Goal: Task Accomplishment & Management: Manage account settings

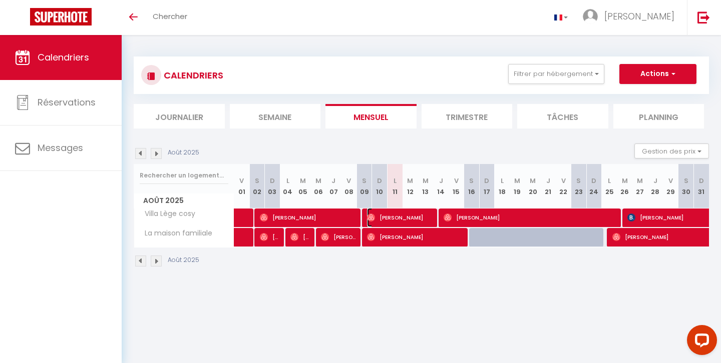
click at [413, 217] on span "[PERSON_NAME]" at bounding box center [400, 217] width 67 height 19
select select "OK"
select select "1"
select select "0"
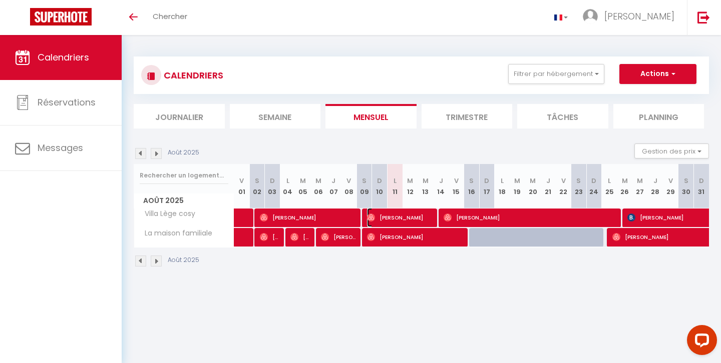
select select "1"
select select
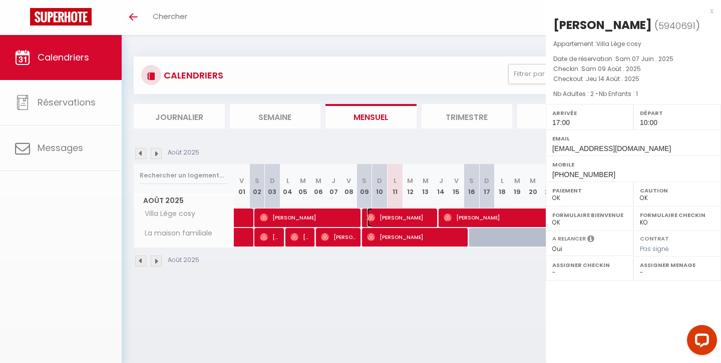
select select "46968"
select select "46091"
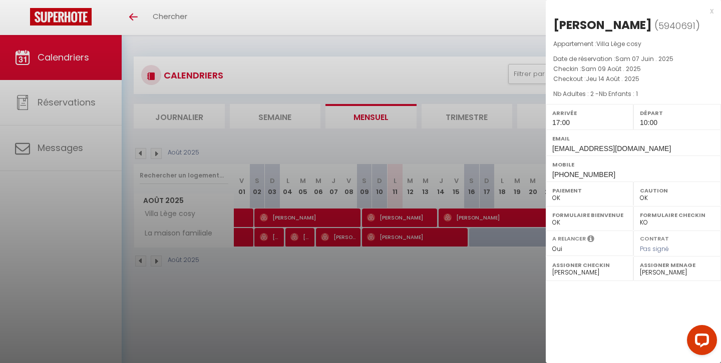
click at [413, 217] on div at bounding box center [360, 181] width 721 height 363
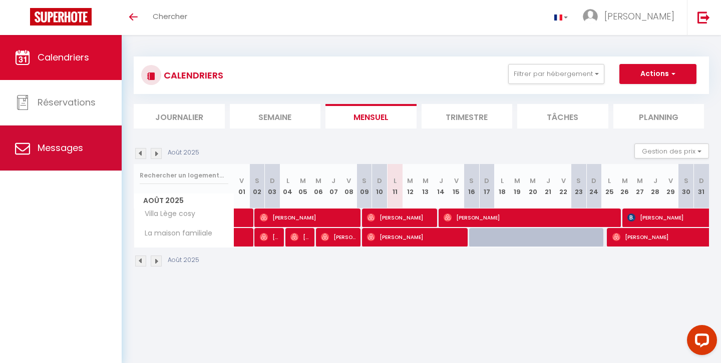
click at [78, 143] on span "Messages" at bounding box center [61, 148] width 46 height 13
select select "message"
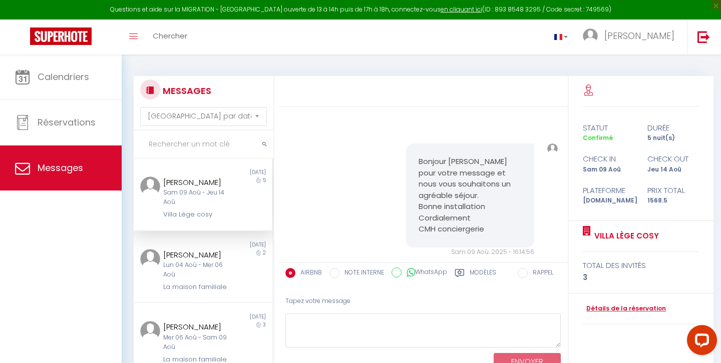
scroll to position [2943, 0]
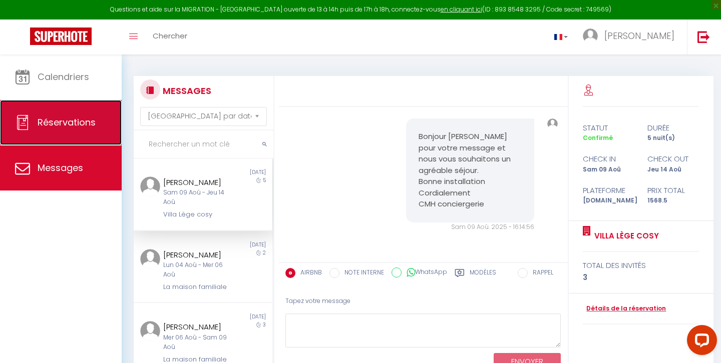
click at [56, 125] on span "Réservations" at bounding box center [67, 122] width 58 height 13
select select "not_cancelled"
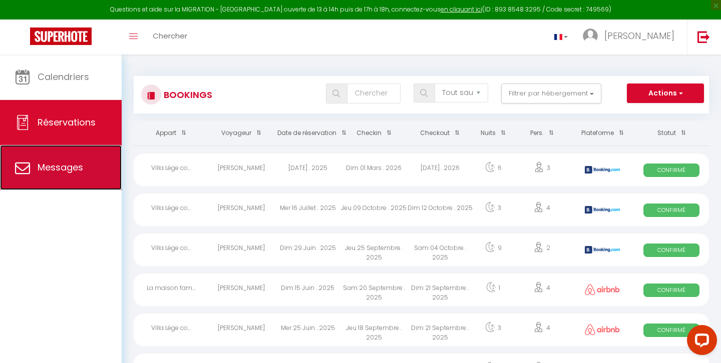
click at [49, 166] on span "Messages" at bounding box center [61, 167] width 46 height 13
select select "message"
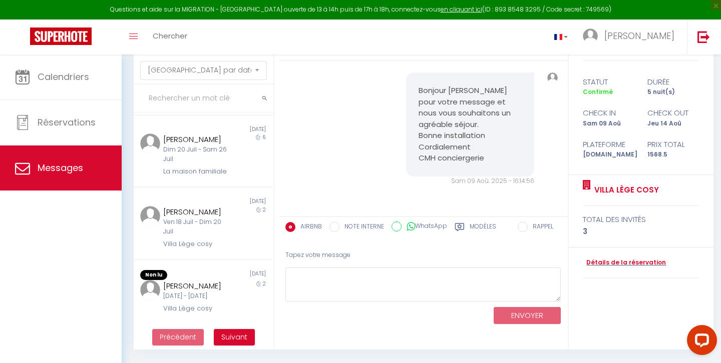
scroll to position [55, 0]
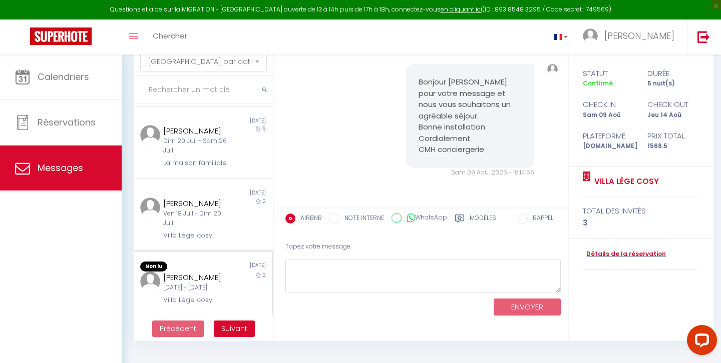
click at [192, 289] on div "[DATE] - [DATE]" at bounding box center [197, 288] width 68 height 10
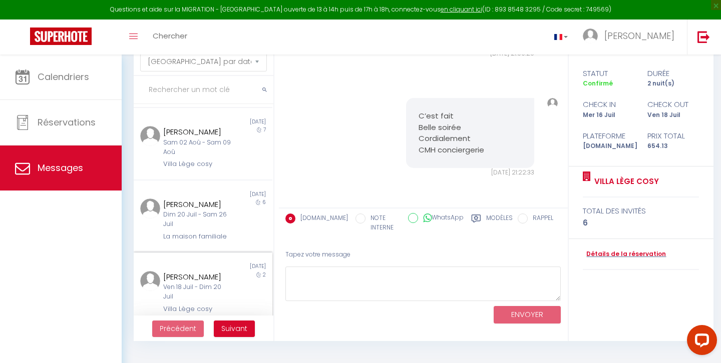
scroll to position [514, 0]
click at [228, 327] on span "Suivant" at bounding box center [234, 329] width 26 height 10
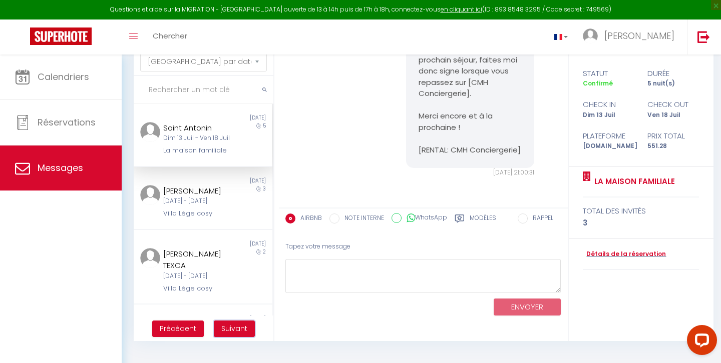
click at [229, 326] on span "Suivant" at bounding box center [234, 329] width 26 height 10
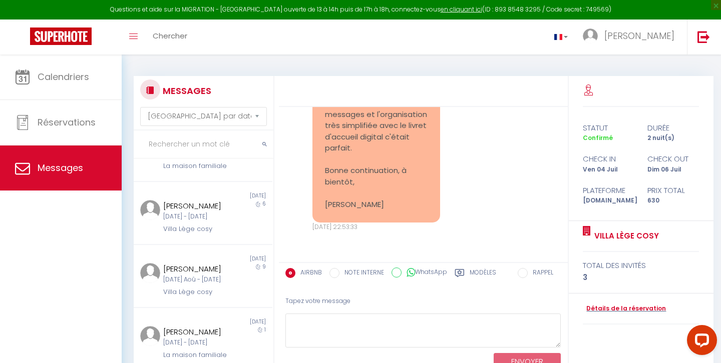
scroll to position [55, 0]
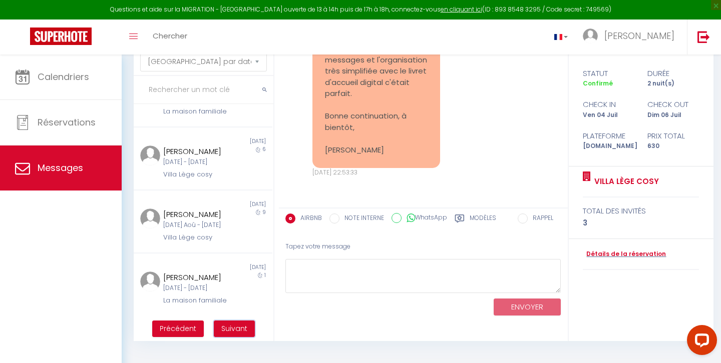
click at [227, 329] on span "Suivant" at bounding box center [234, 329] width 26 height 10
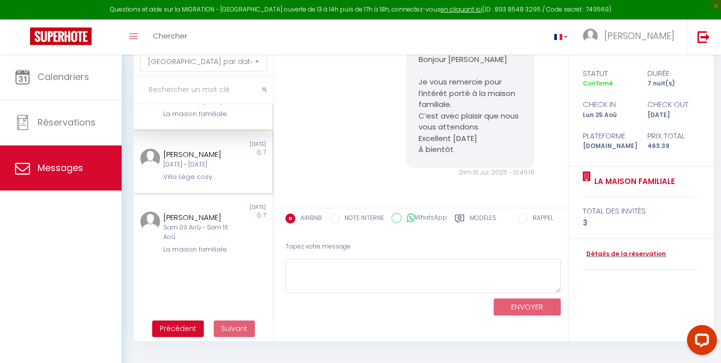
scroll to position [0, 0]
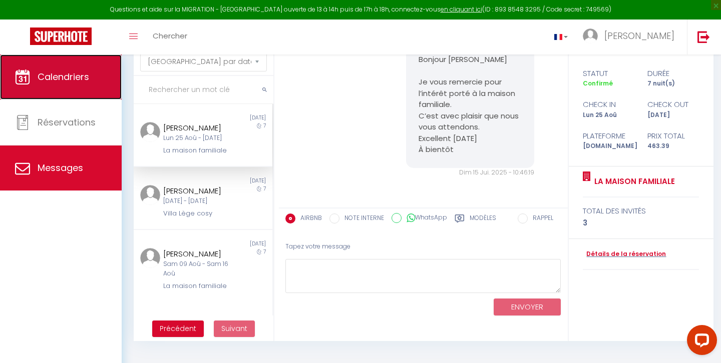
click at [62, 74] on span "Calendriers" at bounding box center [64, 77] width 52 height 13
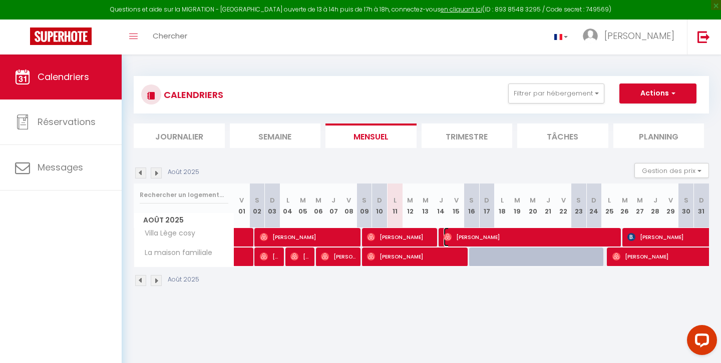
click at [476, 238] on span "[PERSON_NAME]" at bounding box center [531, 237] width 176 height 19
select select "OK"
select select "1"
select select "0"
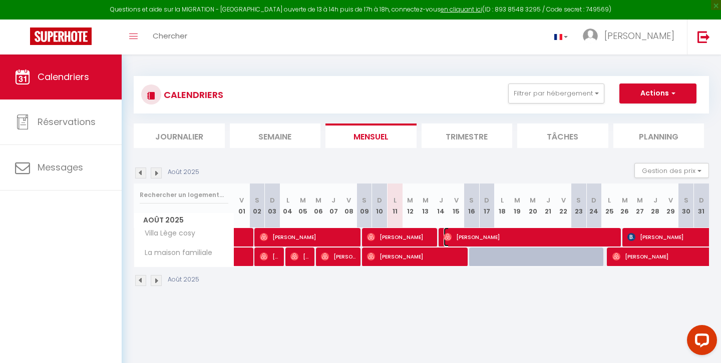
select select "1"
select select
select select "46091"
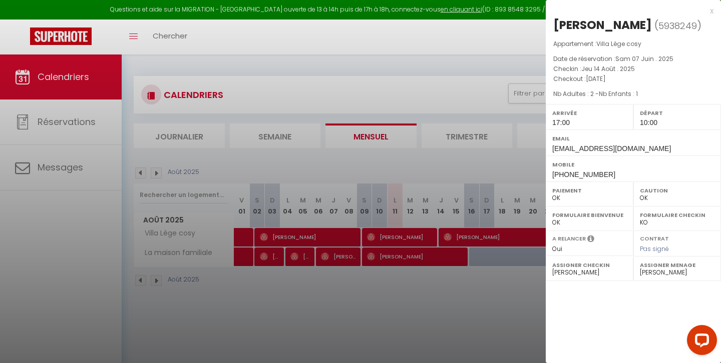
click at [476, 238] on div at bounding box center [360, 181] width 721 height 363
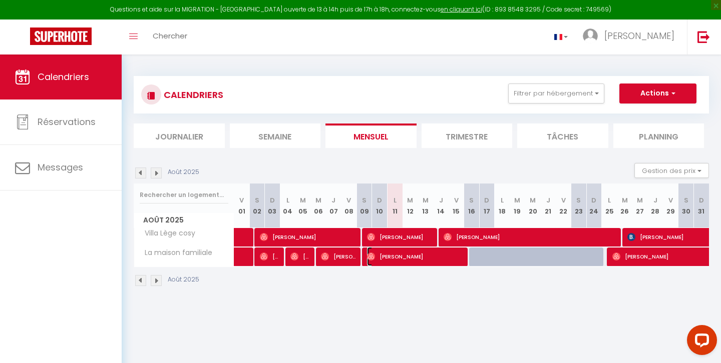
click at [454, 259] on span "[PERSON_NAME]" at bounding box center [416, 256] width 98 height 19
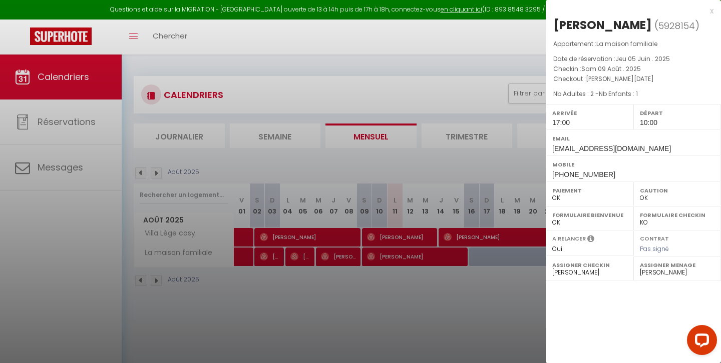
click at [454, 259] on div at bounding box center [360, 181] width 721 height 363
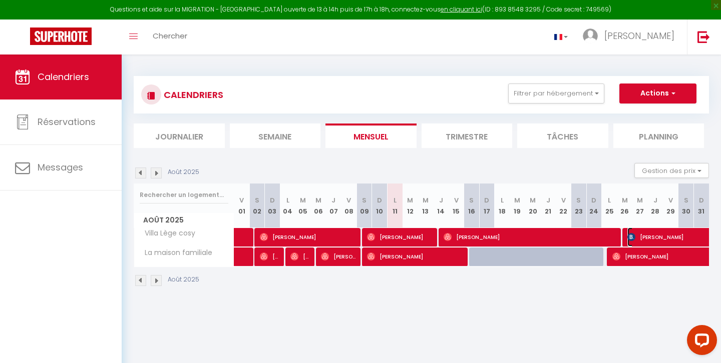
click at [655, 236] on span "[PERSON_NAME]" at bounding box center [730, 237] width 207 height 19
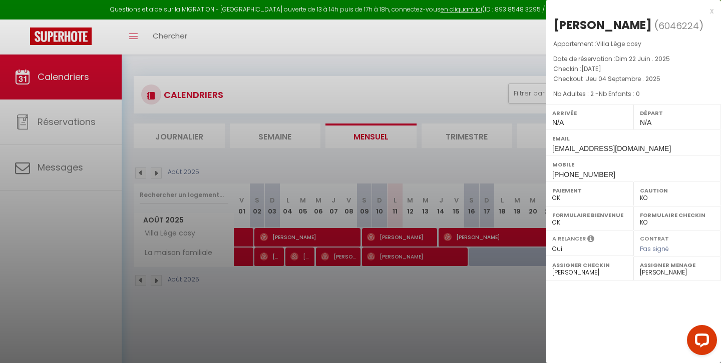
click at [495, 334] on div at bounding box center [360, 181] width 721 height 363
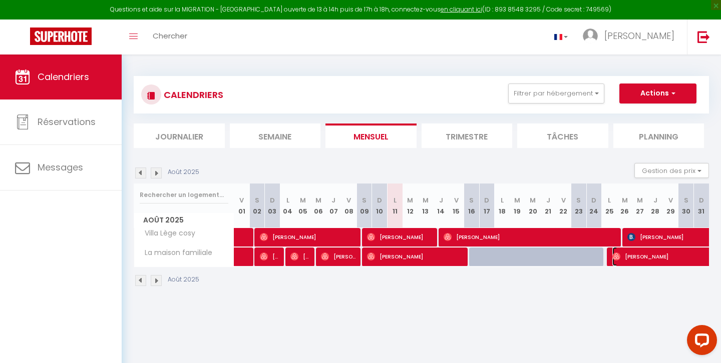
click at [633, 259] on span "[PERSON_NAME]" at bounding box center [692, 256] width 161 height 19
select select "OK"
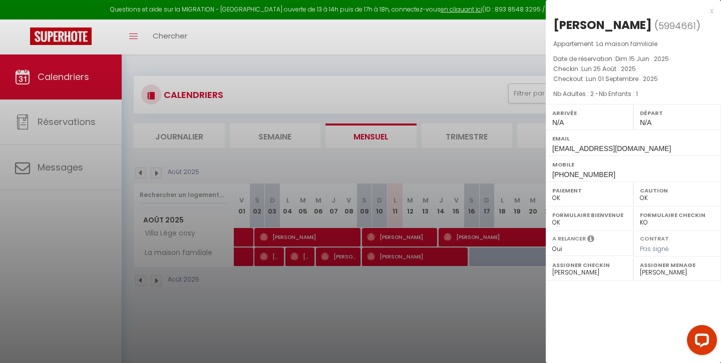
click at [495, 324] on div at bounding box center [360, 181] width 721 height 363
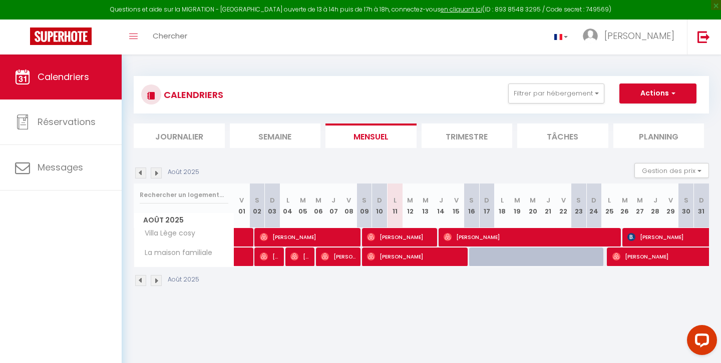
click at [157, 171] on img at bounding box center [156, 173] width 11 height 11
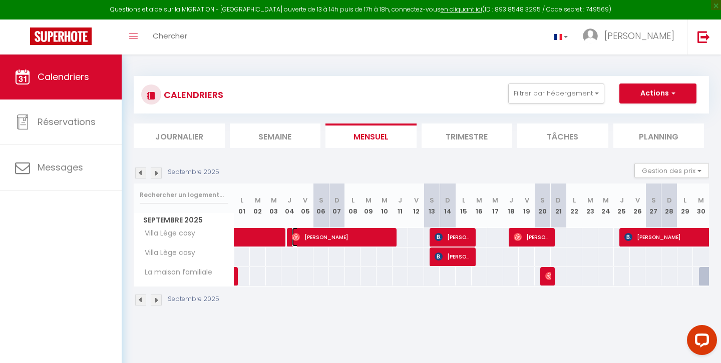
click at [314, 235] on span "[PERSON_NAME]" at bounding box center [343, 237] width 102 height 19
select select "46968"
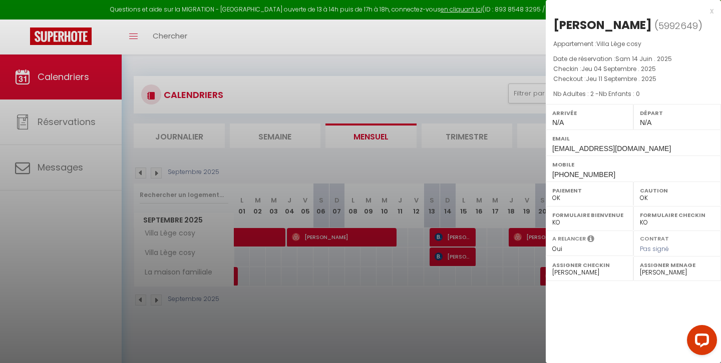
click at [314, 235] on div at bounding box center [360, 181] width 721 height 363
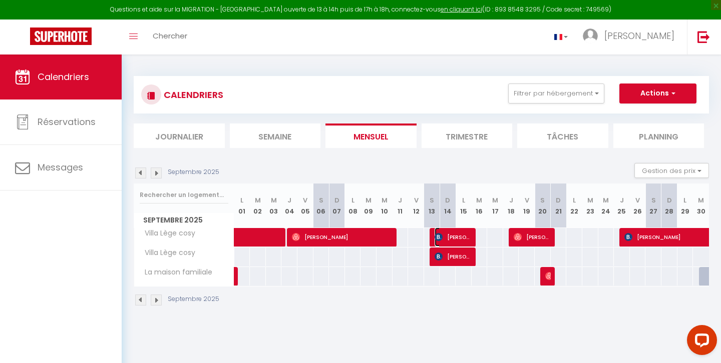
click at [462, 236] on span "[PERSON_NAME] de Zegwaart" at bounding box center [453, 237] width 38 height 19
select select "KO"
select select "46968"
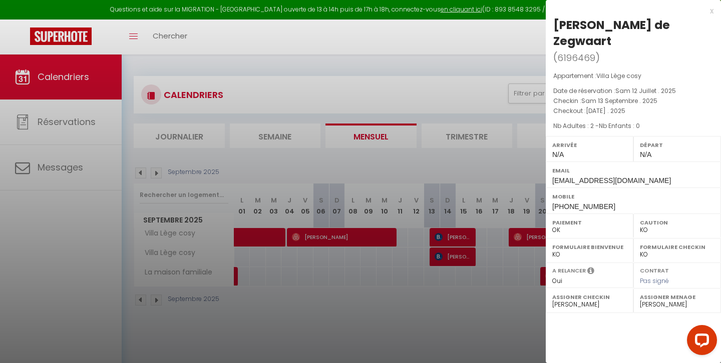
click at [462, 236] on div at bounding box center [360, 181] width 721 height 363
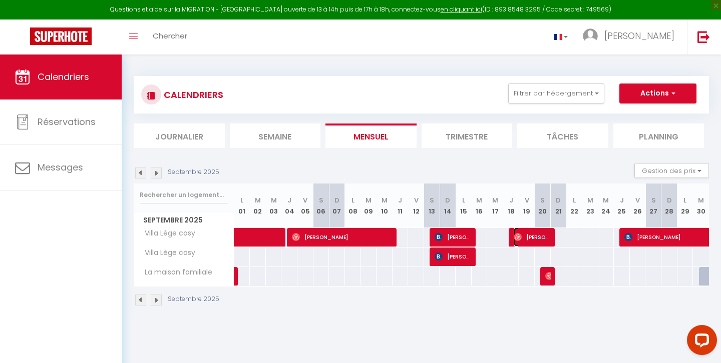
click at [530, 240] on span "[PERSON_NAME]" at bounding box center [532, 237] width 38 height 19
select select "OK"
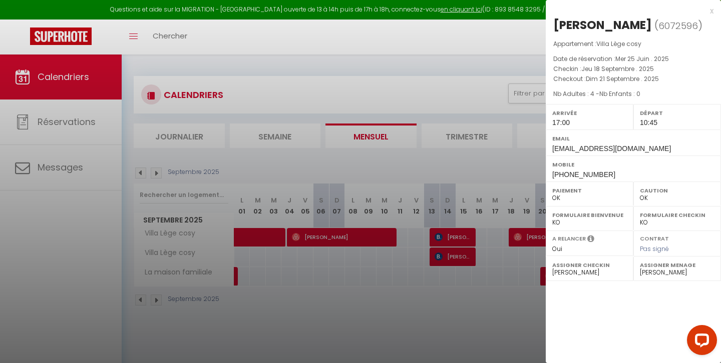
click at [530, 240] on div at bounding box center [360, 181] width 721 height 363
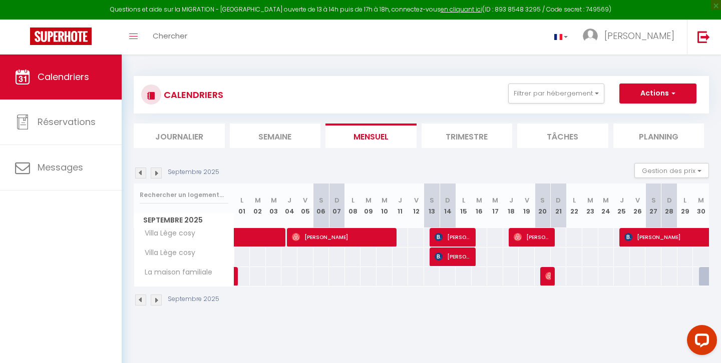
click at [550, 273] on div at bounding box center [546, 276] width 16 height 19
click at [545, 274] on img at bounding box center [549, 276] width 8 height 8
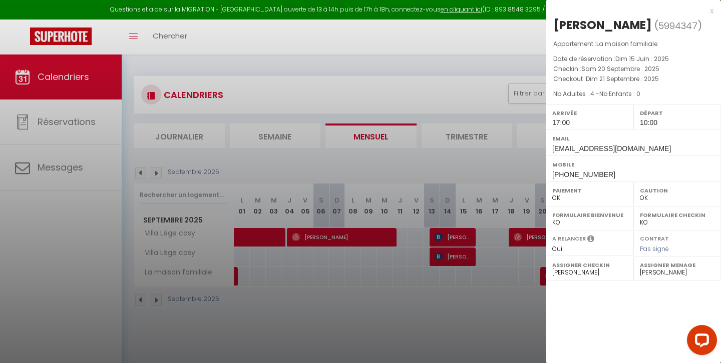
click at [502, 309] on div at bounding box center [360, 181] width 721 height 363
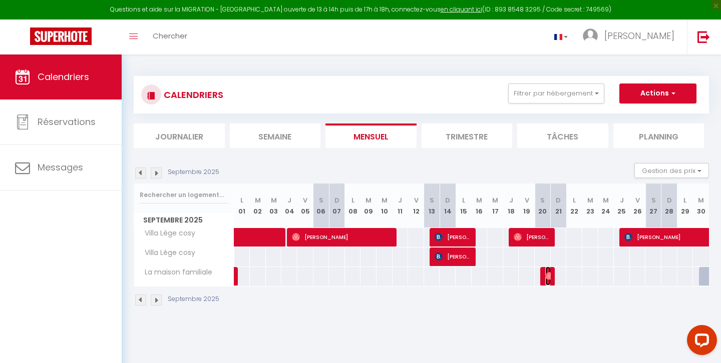
click at [547, 274] on img at bounding box center [549, 276] width 8 height 8
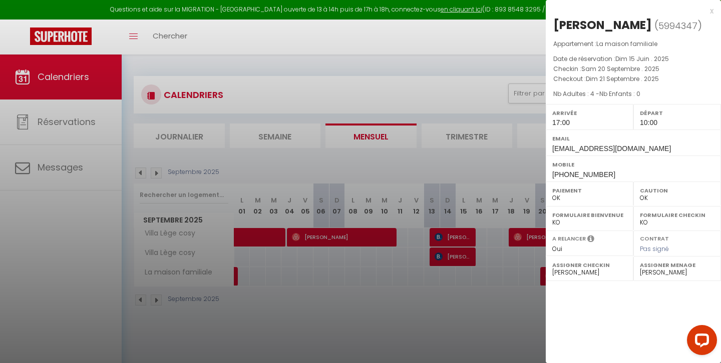
click at [510, 326] on div at bounding box center [360, 181] width 721 height 363
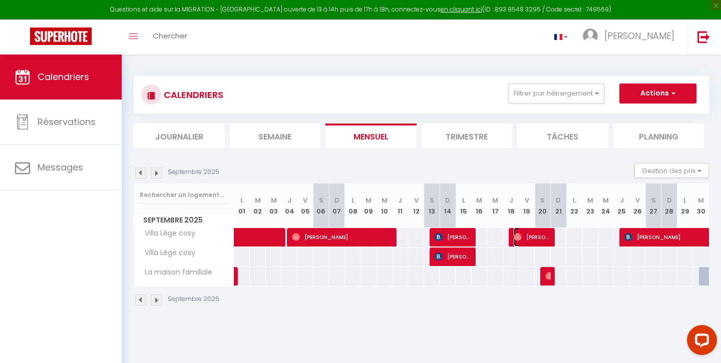
click at [538, 235] on span "[PERSON_NAME]" at bounding box center [532, 237] width 38 height 19
select select "0"
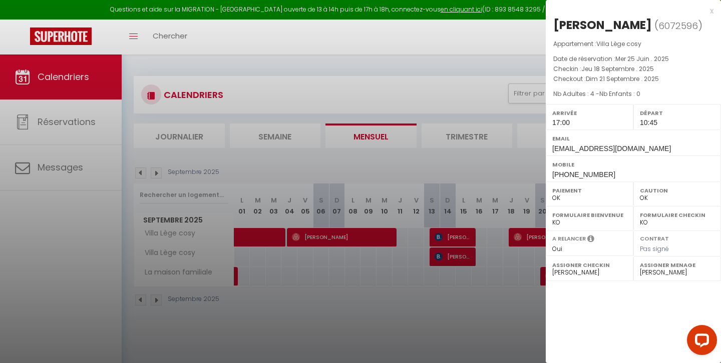
click at [496, 298] on div at bounding box center [360, 181] width 721 height 363
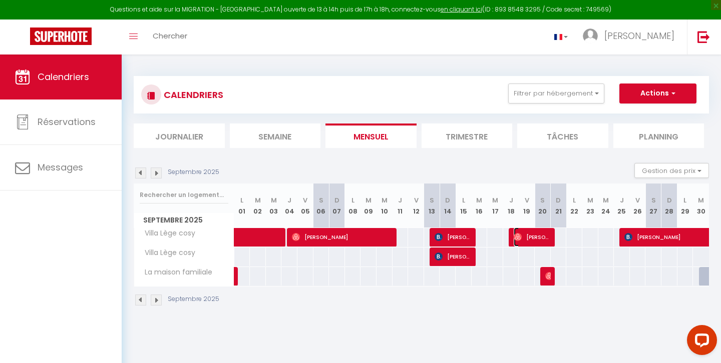
click at [539, 236] on span "[PERSON_NAME]" at bounding box center [532, 237] width 38 height 19
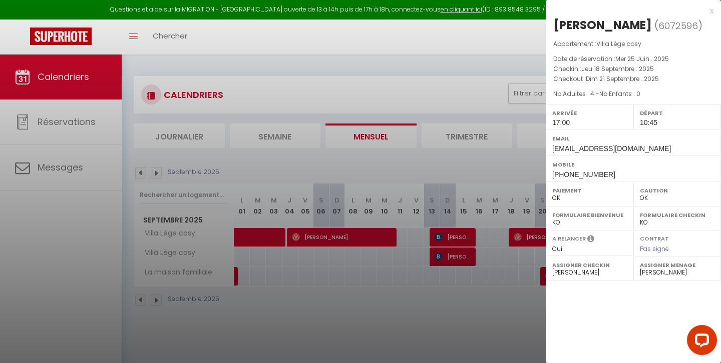
click at [480, 289] on div at bounding box center [360, 181] width 721 height 363
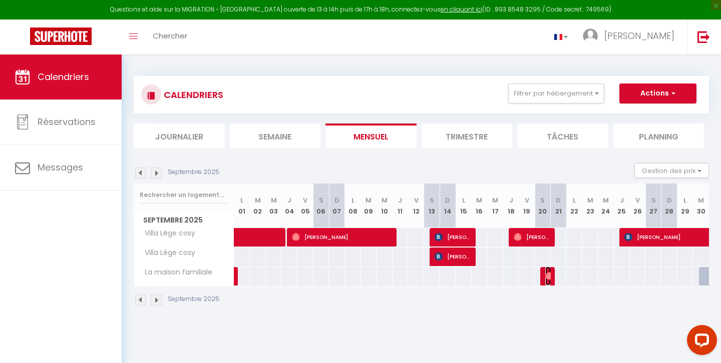
click at [545, 277] on img at bounding box center [549, 276] width 8 height 8
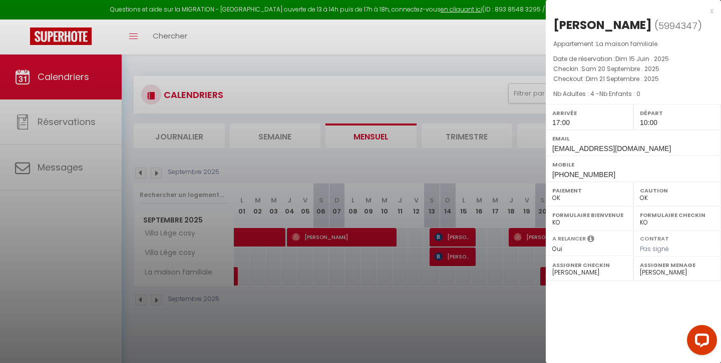
click at [514, 291] on div at bounding box center [360, 181] width 721 height 363
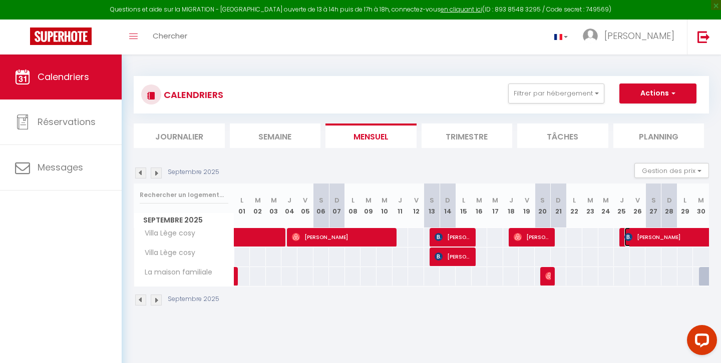
click at [642, 241] on span "[PERSON_NAME]" at bounding box center [727, 237] width 207 height 19
select select "KO"
select select "46091"
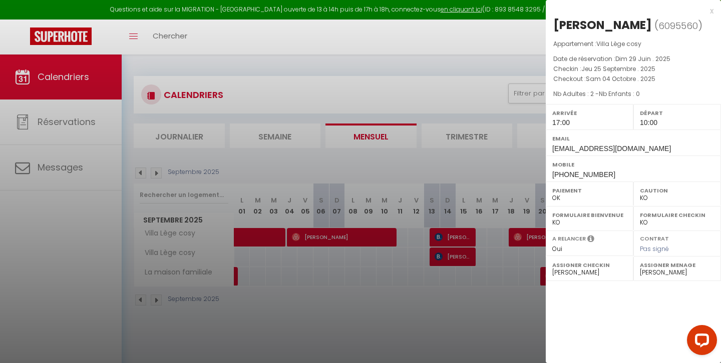
click at [490, 325] on div at bounding box center [360, 181] width 721 height 363
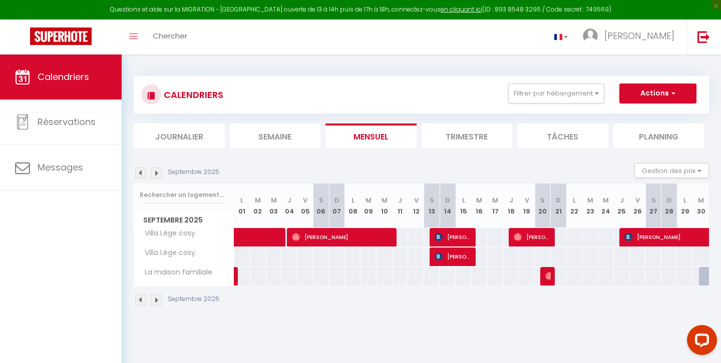
click at [141, 170] on img at bounding box center [140, 173] width 11 height 11
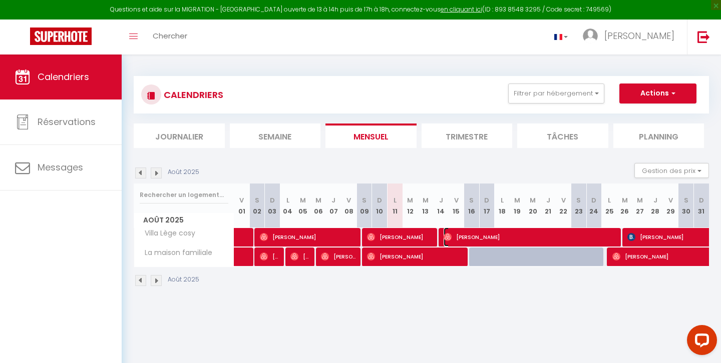
click at [477, 237] on span "[PERSON_NAME]" at bounding box center [531, 237] width 176 height 19
select select "OK"
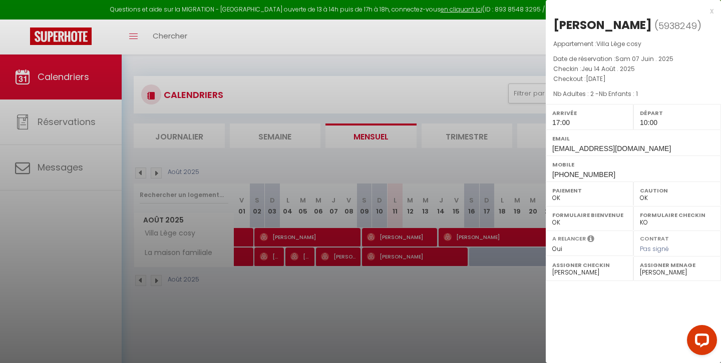
click at [457, 317] on div at bounding box center [360, 181] width 721 height 363
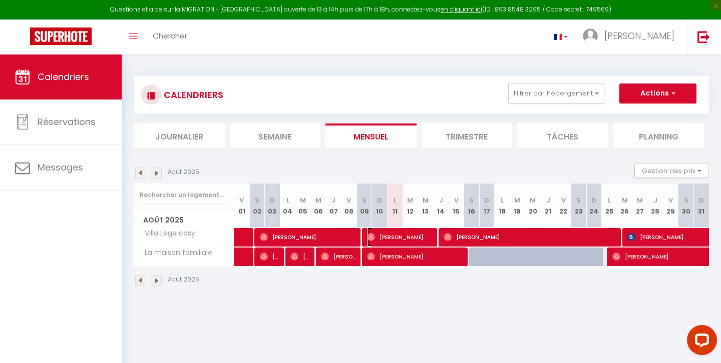
click at [415, 235] on span "[PERSON_NAME]" at bounding box center [400, 237] width 67 height 19
select select "46968"
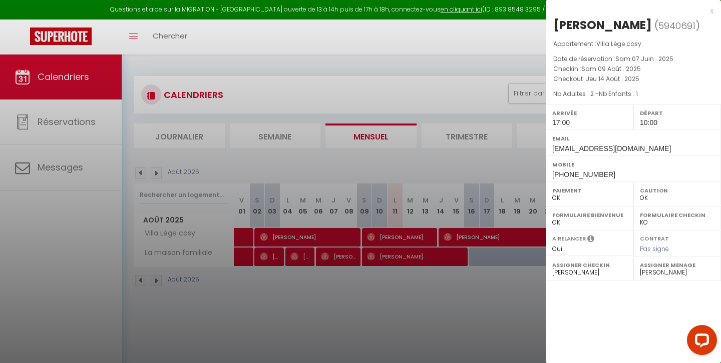
click at [376, 299] on div at bounding box center [360, 181] width 721 height 363
